Goal: Navigation & Orientation: Find specific page/section

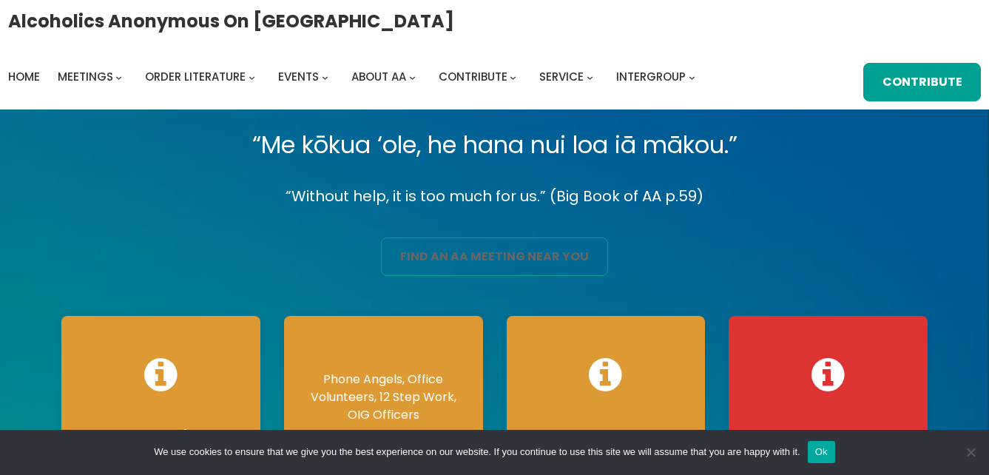
click at [536, 258] on link "find an aa meeting near you" at bounding box center [494, 256] width 226 height 38
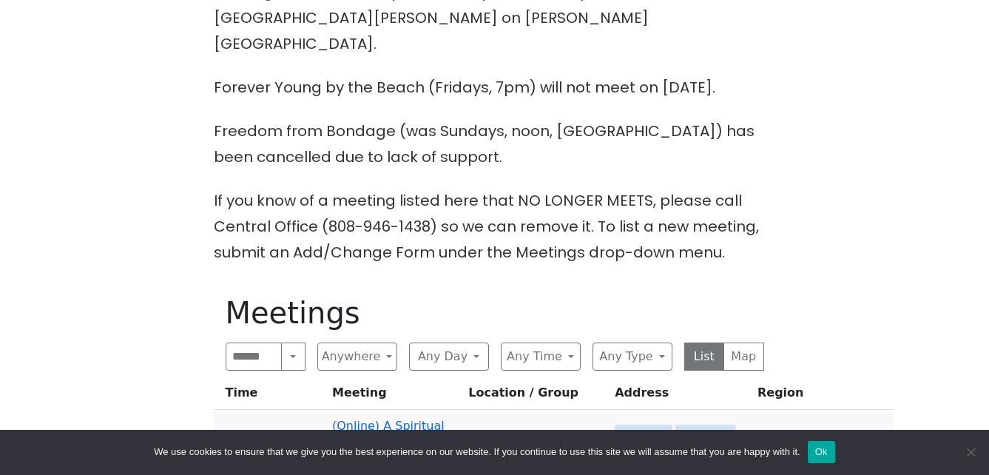
scroll to position [444, 0]
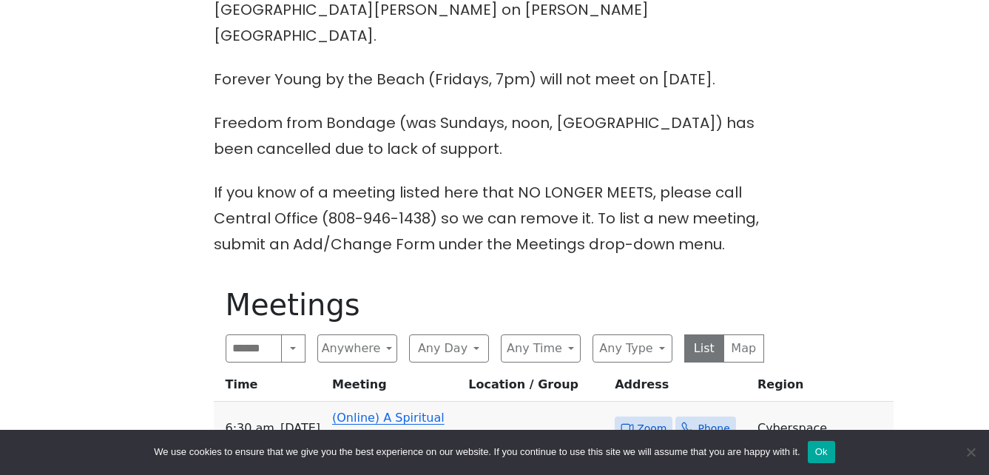
click at [373, 411] on link "(Online) A Spiritual Awakening" at bounding box center [388, 428] width 112 height 35
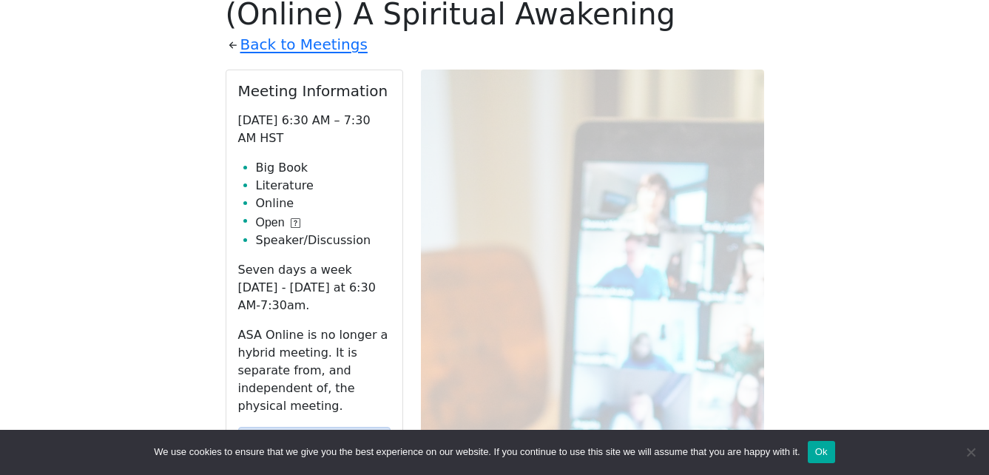
scroll to position [768, 0]
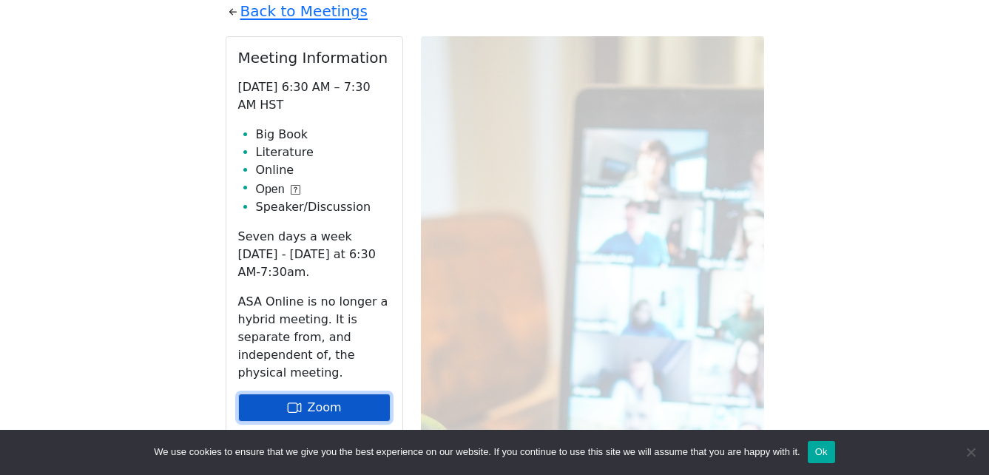
click at [338, 394] on link "Zoom" at bounding box center [314, 408] width 152 height 28
